Goal: Information Seeking & Learning: Learn about a topic

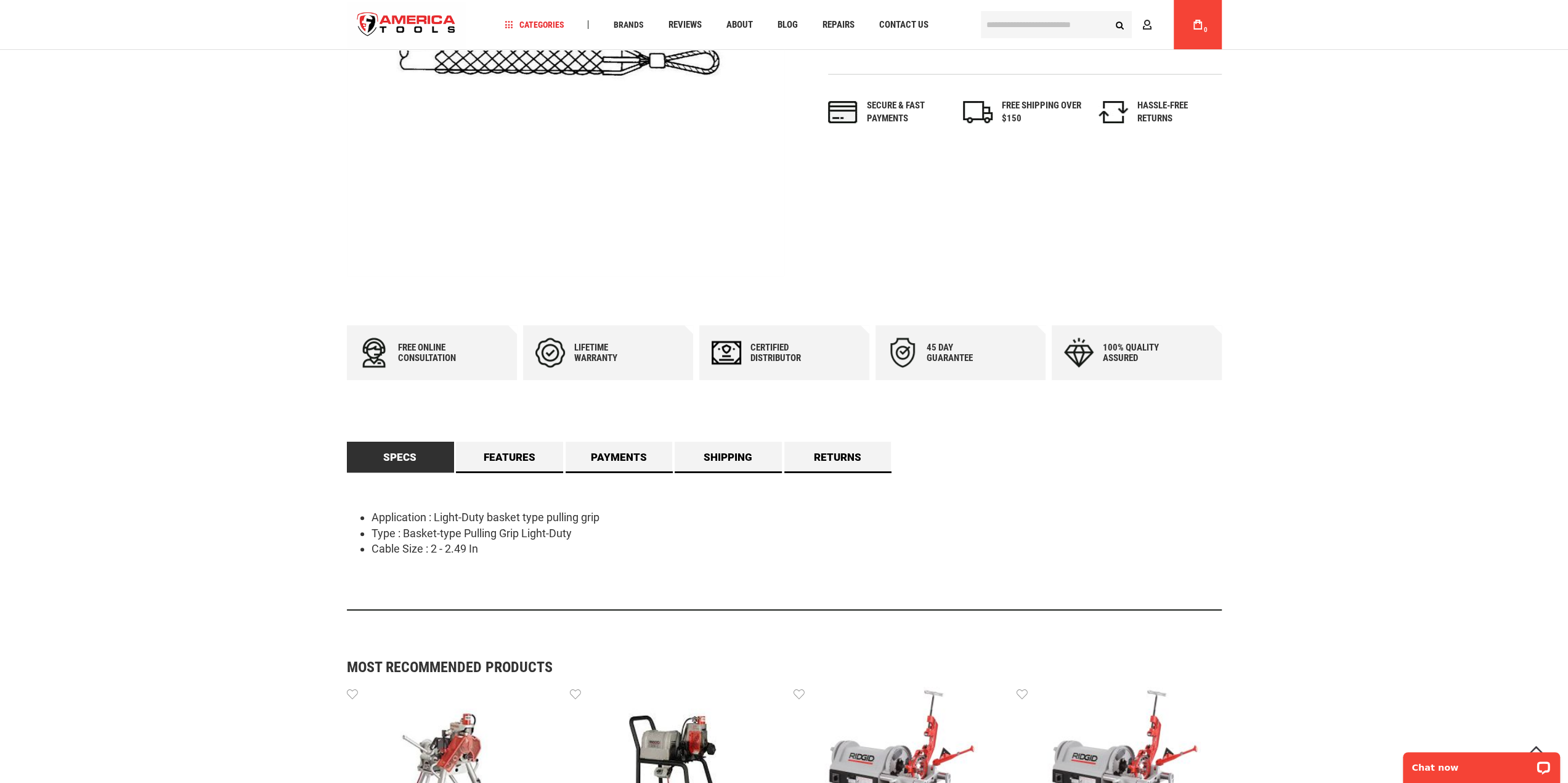
scroll to position [247, 0]
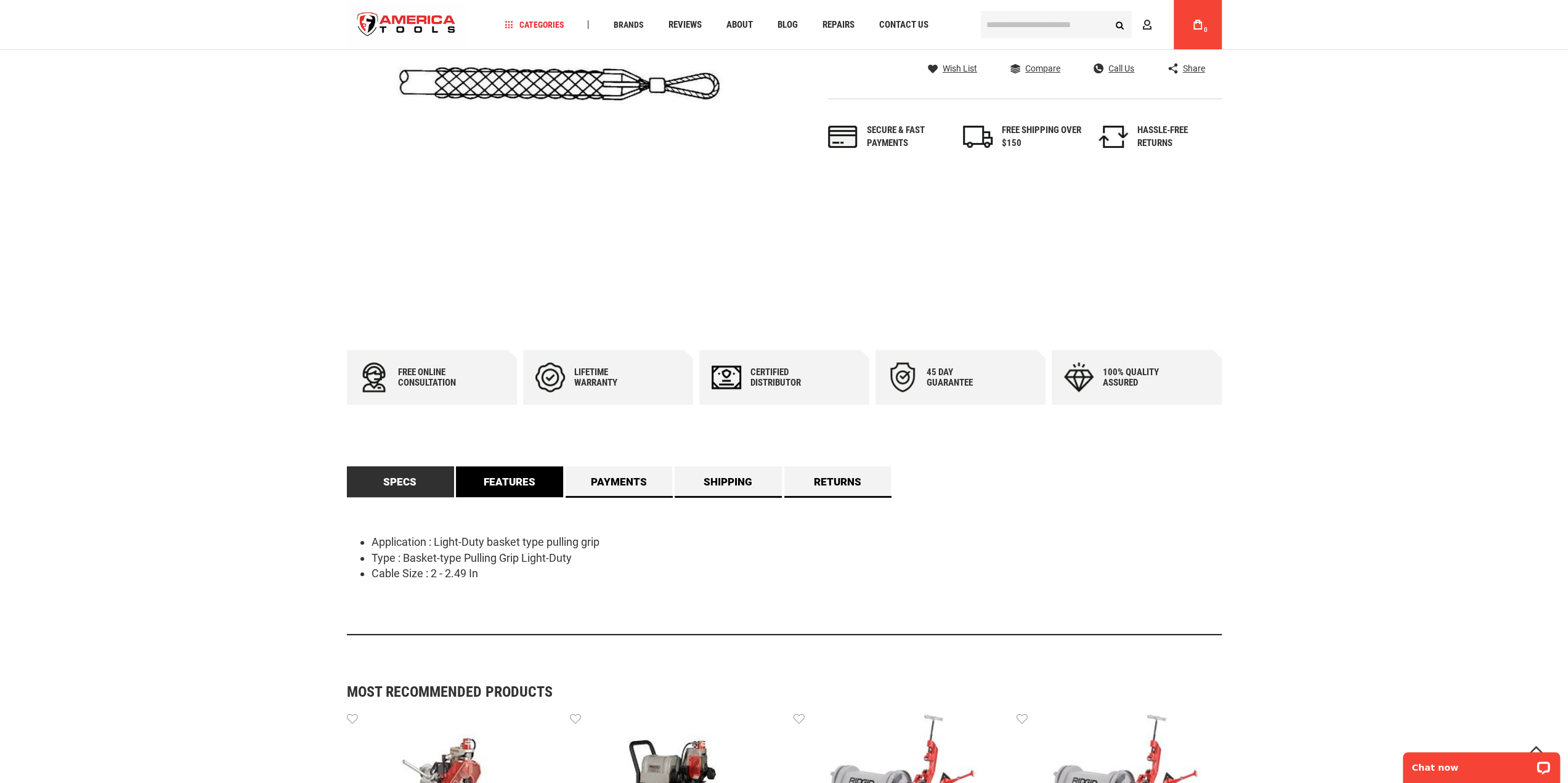
click at [524, 477] on link "Features" at bounding box center [509, 481] width 107 height 31
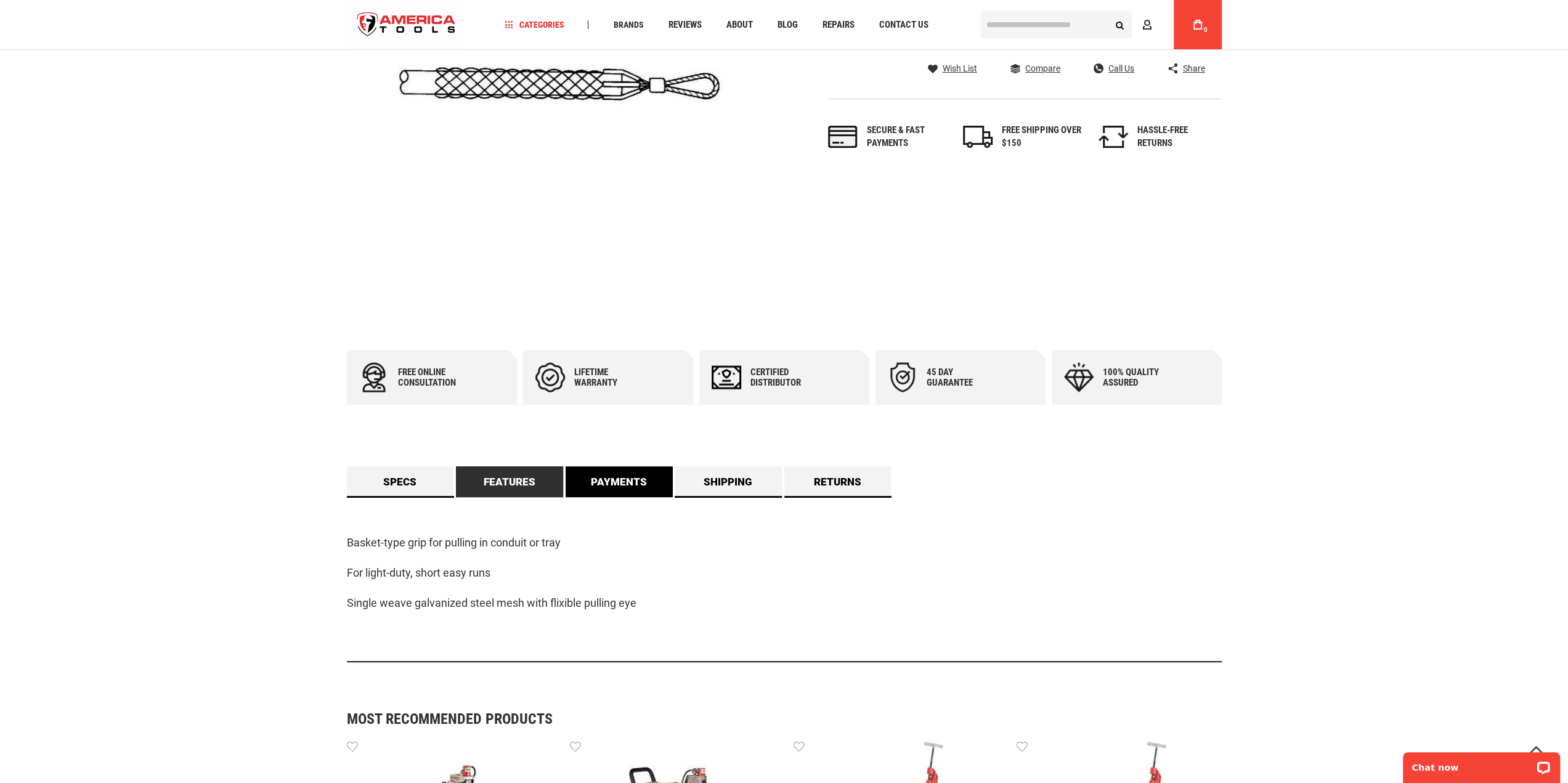
click at [655, 477] on link "Payments" at bounding box center [619, 481] width 107 height 31
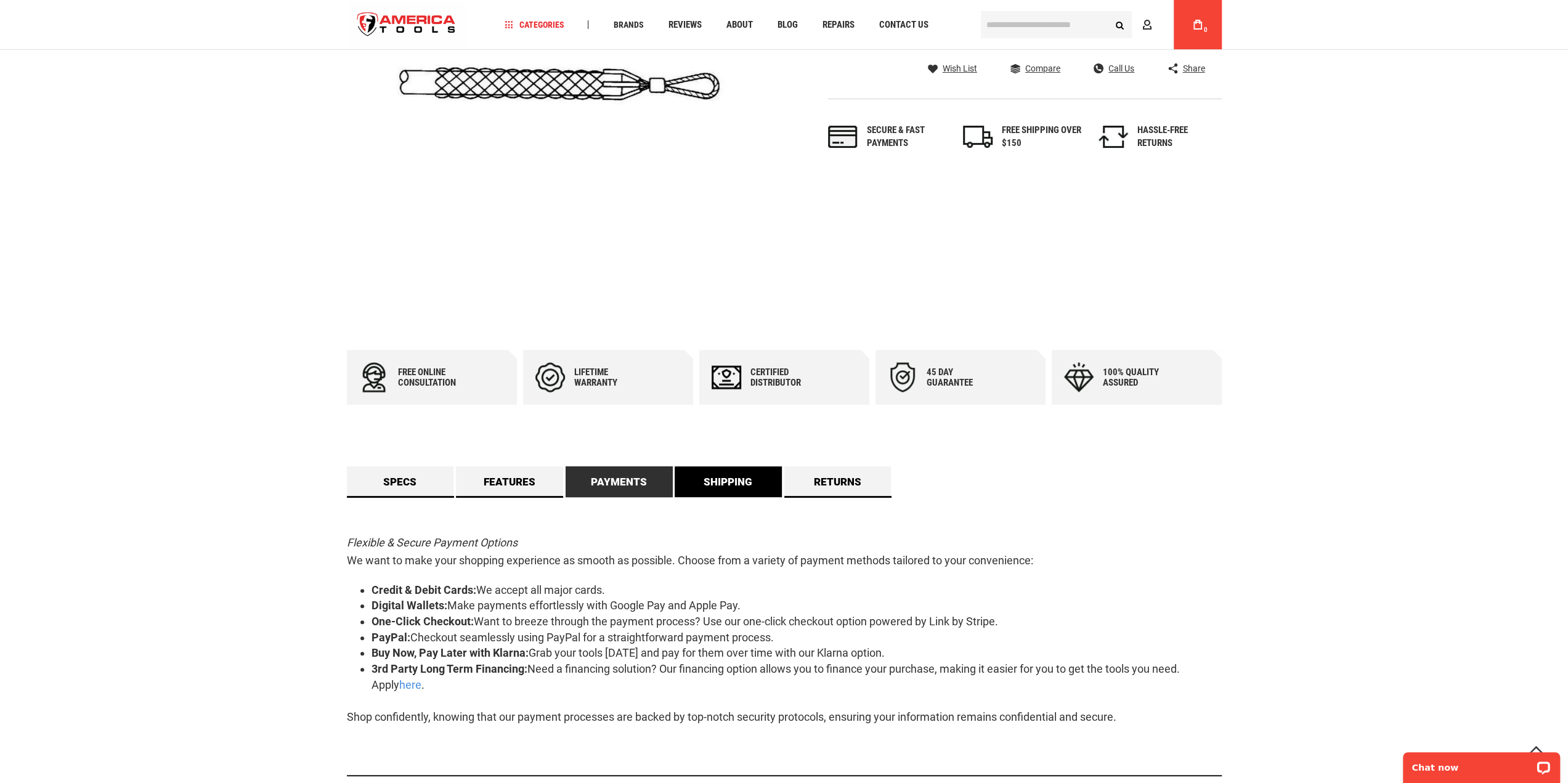
click at [718, 472] on link "Shipping" at bounding box center [728, 481] width 107 height 31
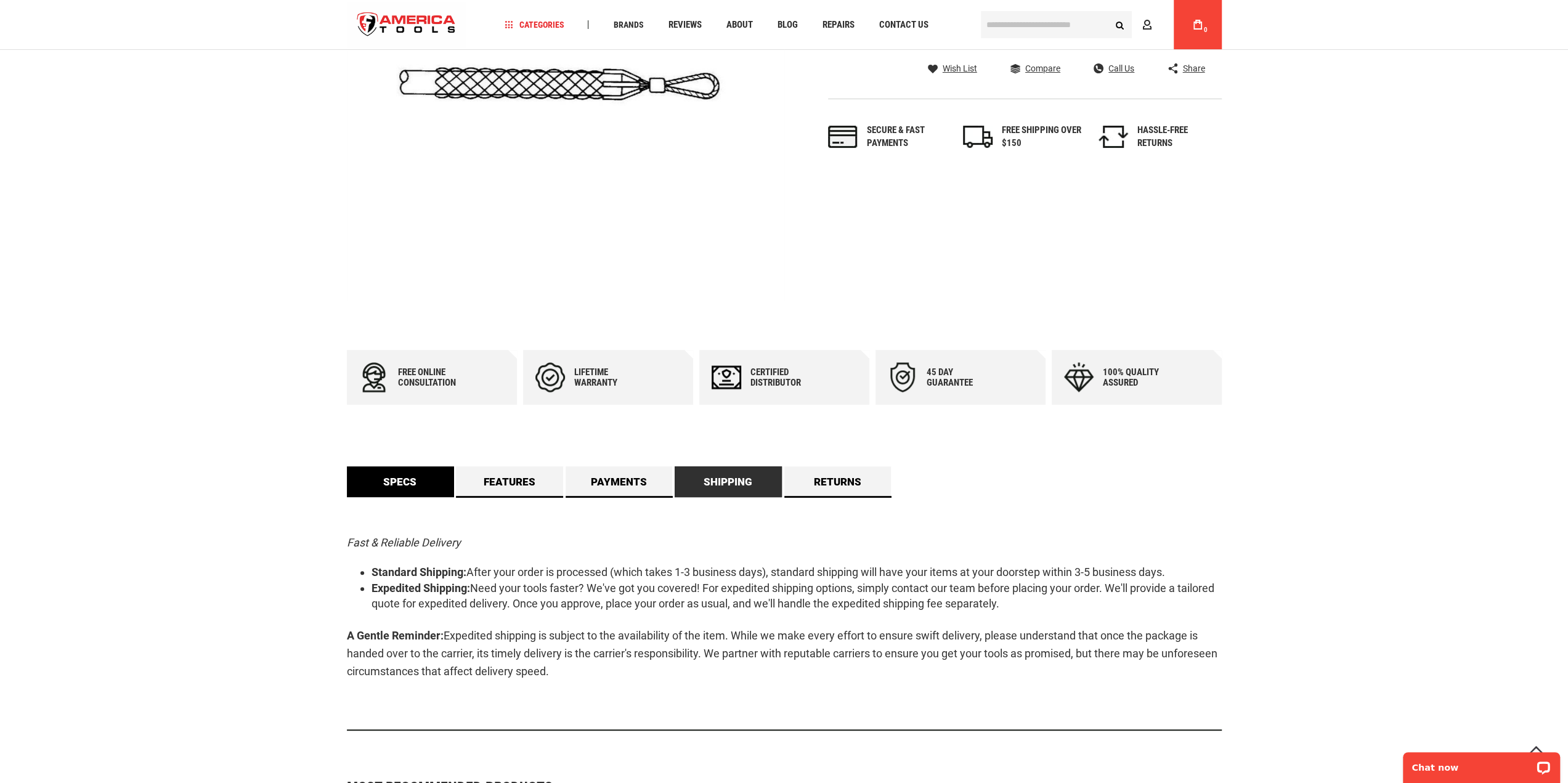
click at [416, 477] on link "Specs" at bounding box center [400, 481] width 107 height 31
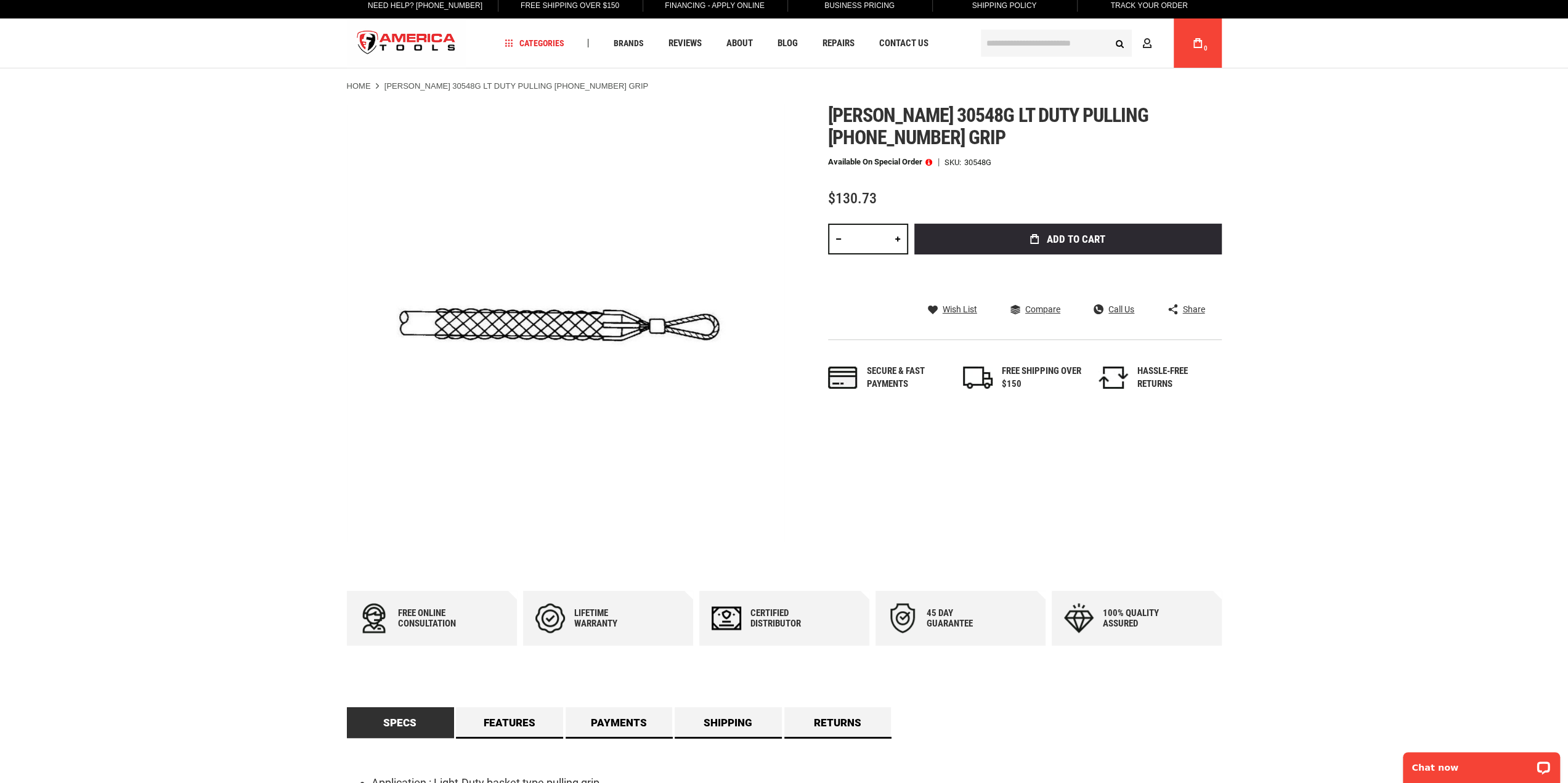
scroll to position [0, 0]
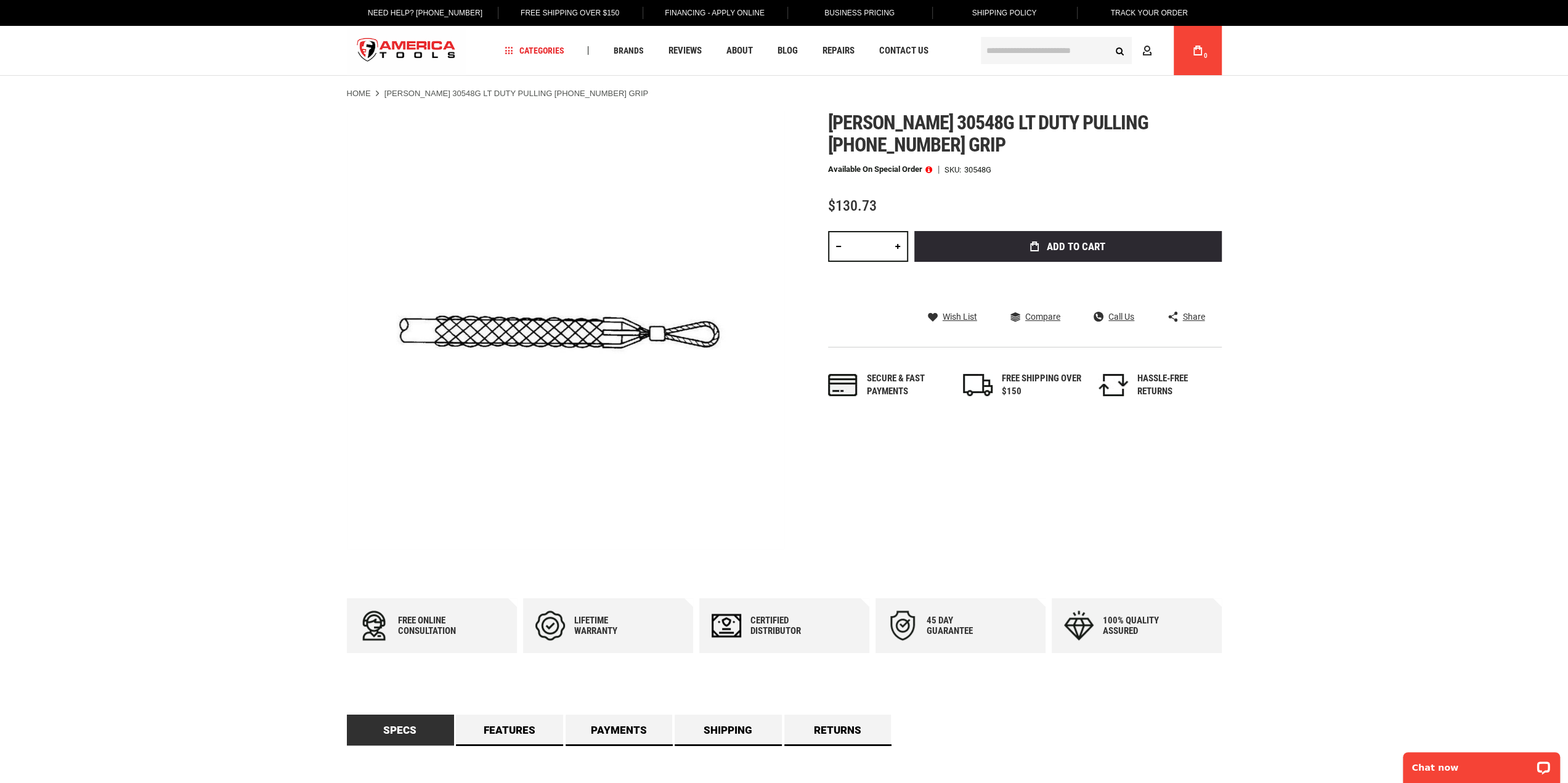
click at [1012, 132] on span "[PERSON_NAME] 30548g lt duty pulling [PHONE_NUMBER] grip" at bounding box center [988, 133] width 321 height 46
click at [1013, 126] on span "[PERSON_NAME] 30548g lt duty pulling [PHONE_NUMBER] grip" at bounding box center [988, 133] width 321 height 46
drag, startPoint x: 869, startPoint y: 142, endPoint x: 826, endPoint y: 123, distance: 47.0
click at [826, 123] on div "Skip to the end of the images gallery Skip to the beginning of the images galle…" at bounding box center [784, 329] width 875 height 437
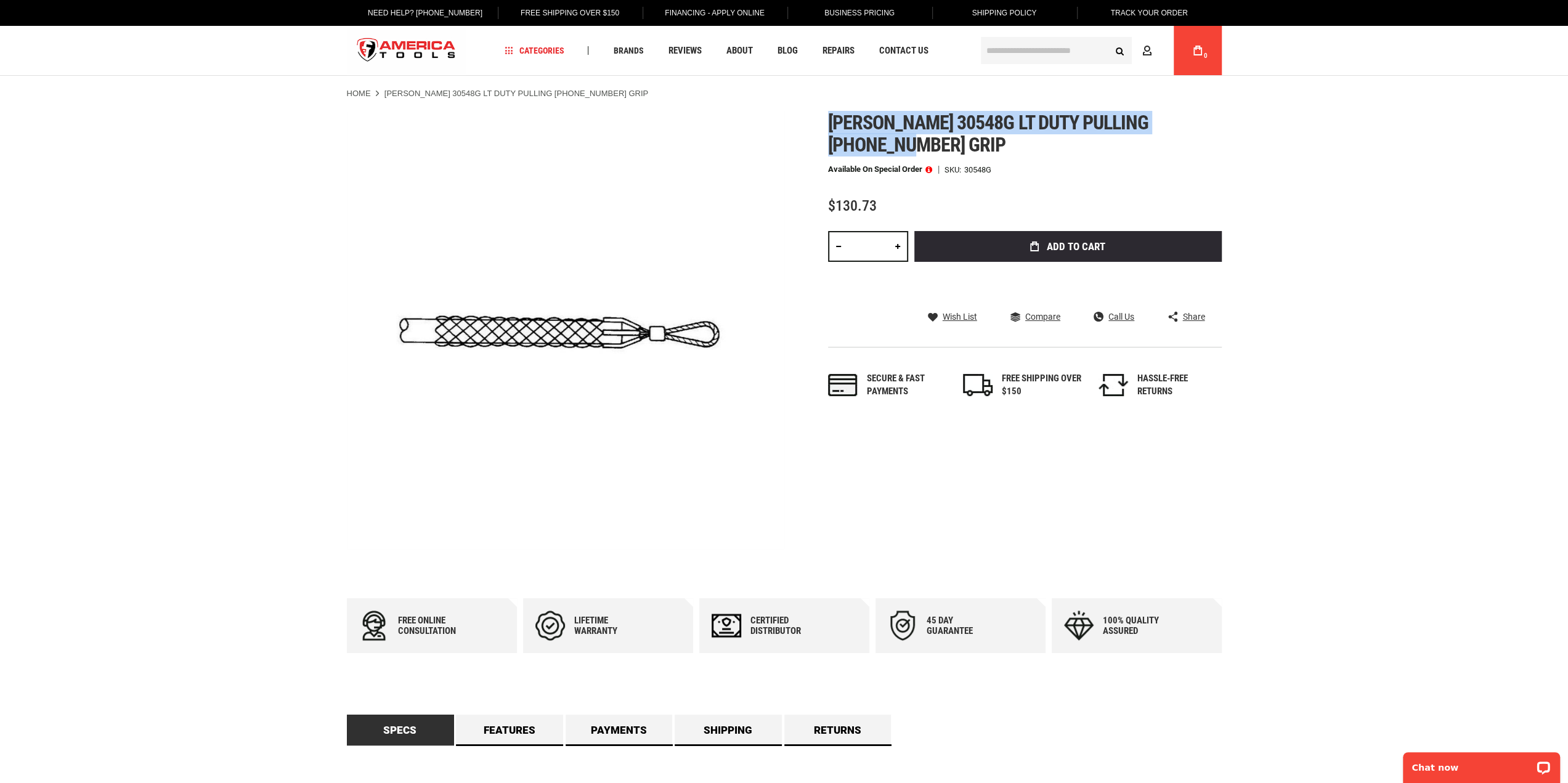
copy span "[PERSON_NAME] 30548g lt duty pulling [PHONE_NUMBER] grip"
